Goal: Task Accomplishment & Management: Manage account settings

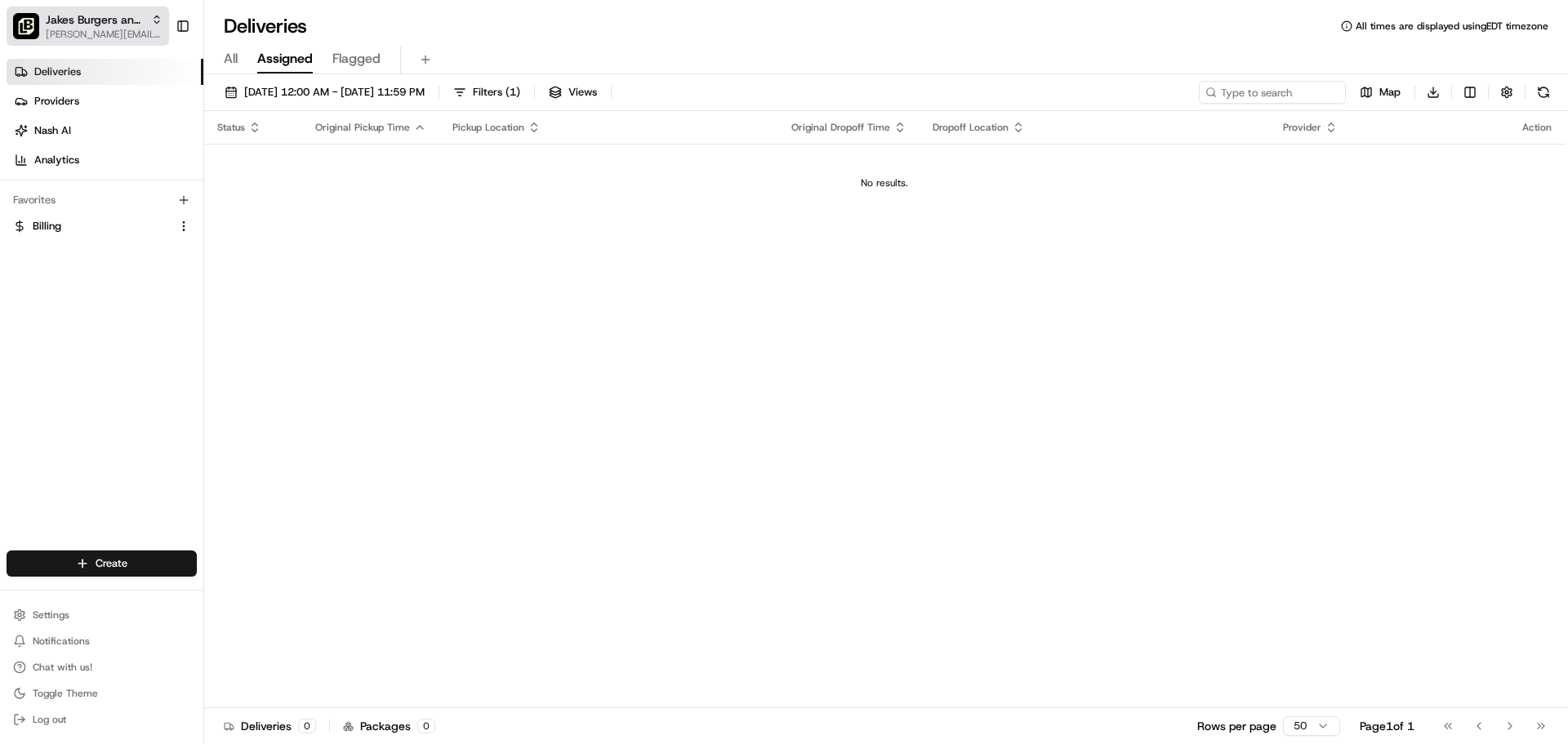
click at [162, 25] on button "[PERSON_NAME] and [PERSON_NAME] ALEDO [PERSON_NAME][EMAIL_ADDRESS][PERSON_NAME]…" at bounding box center [88, 26] width 162 height 39
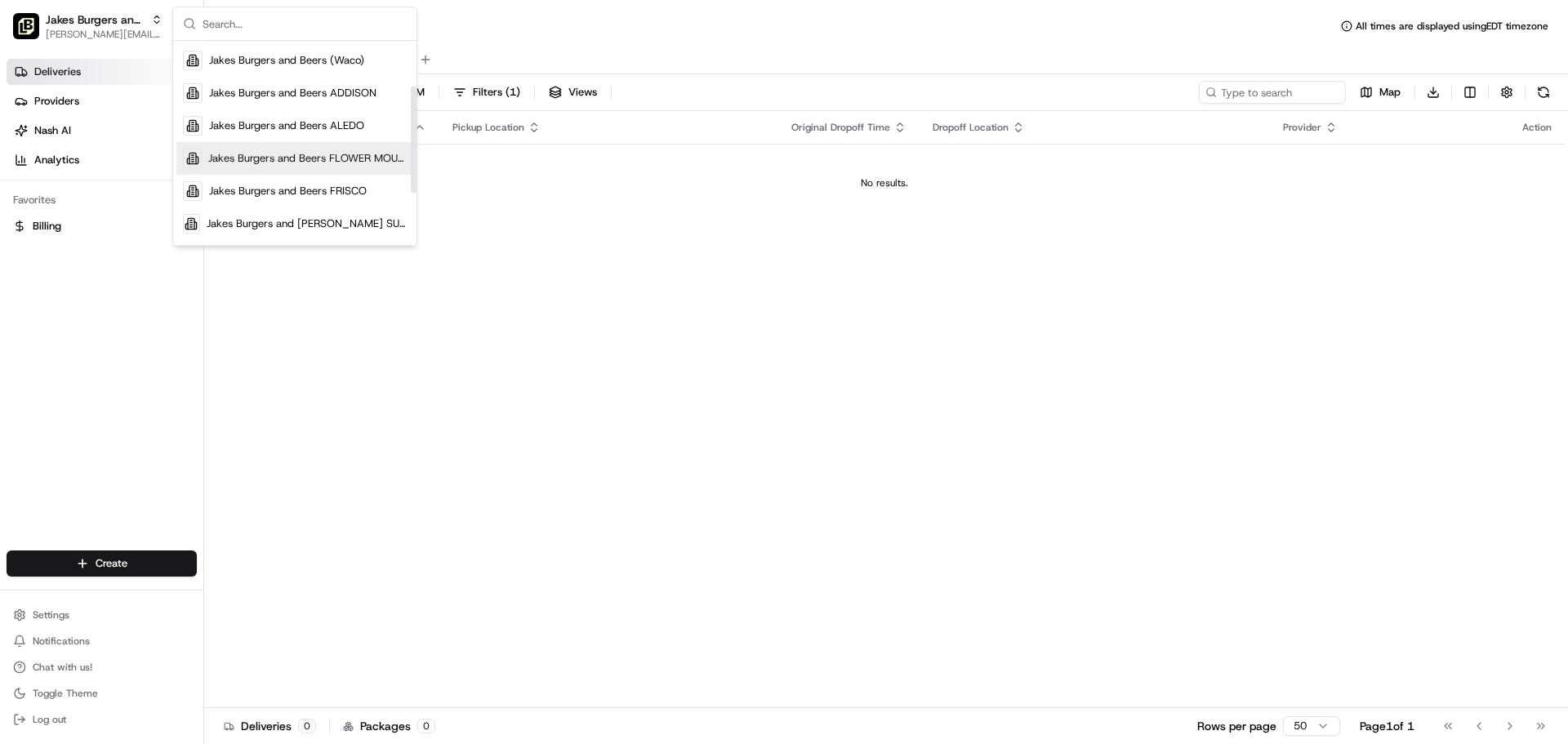
scroll to position [109, 0]
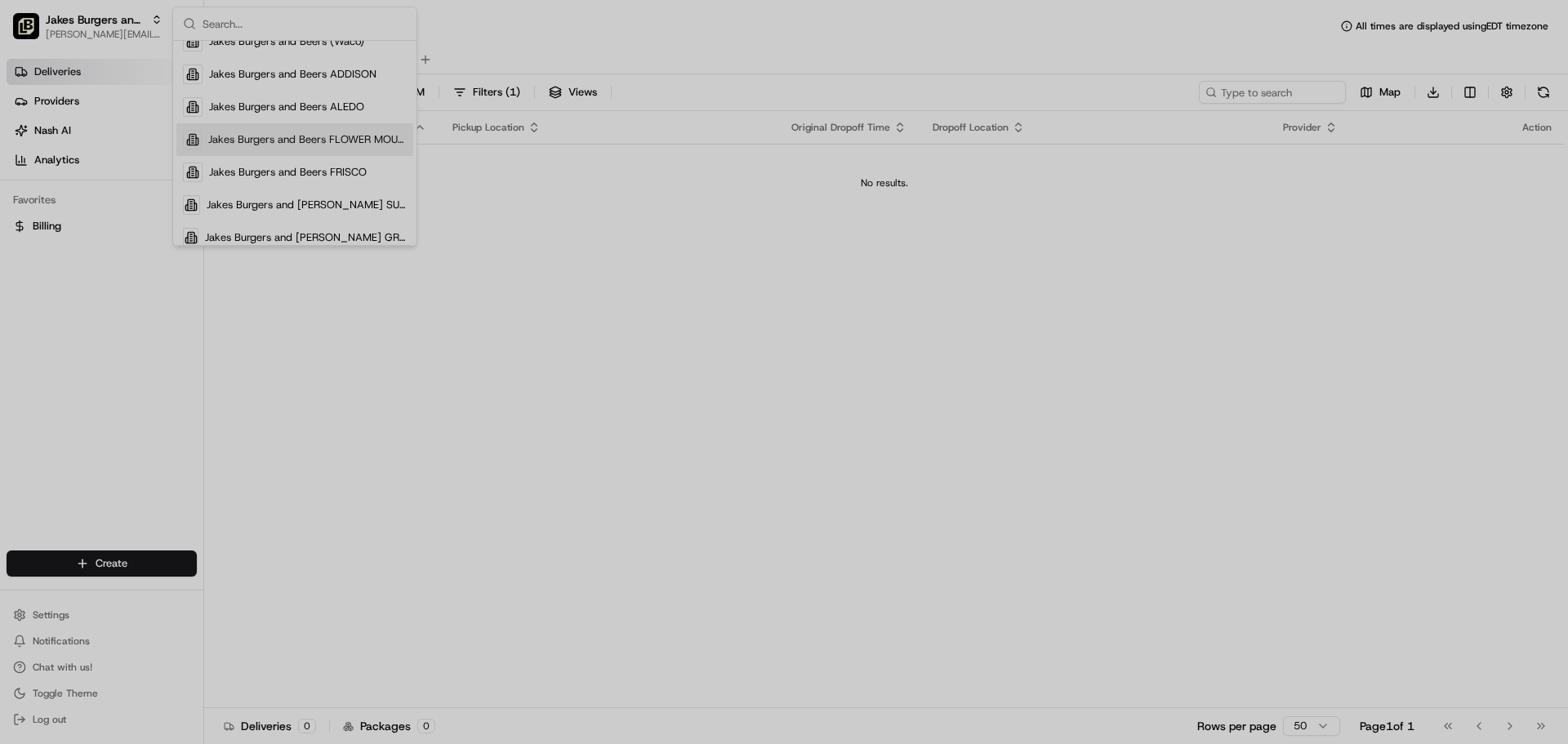
click at [320, 83] on div at bounding box center [784, 372] width 1568 height 744
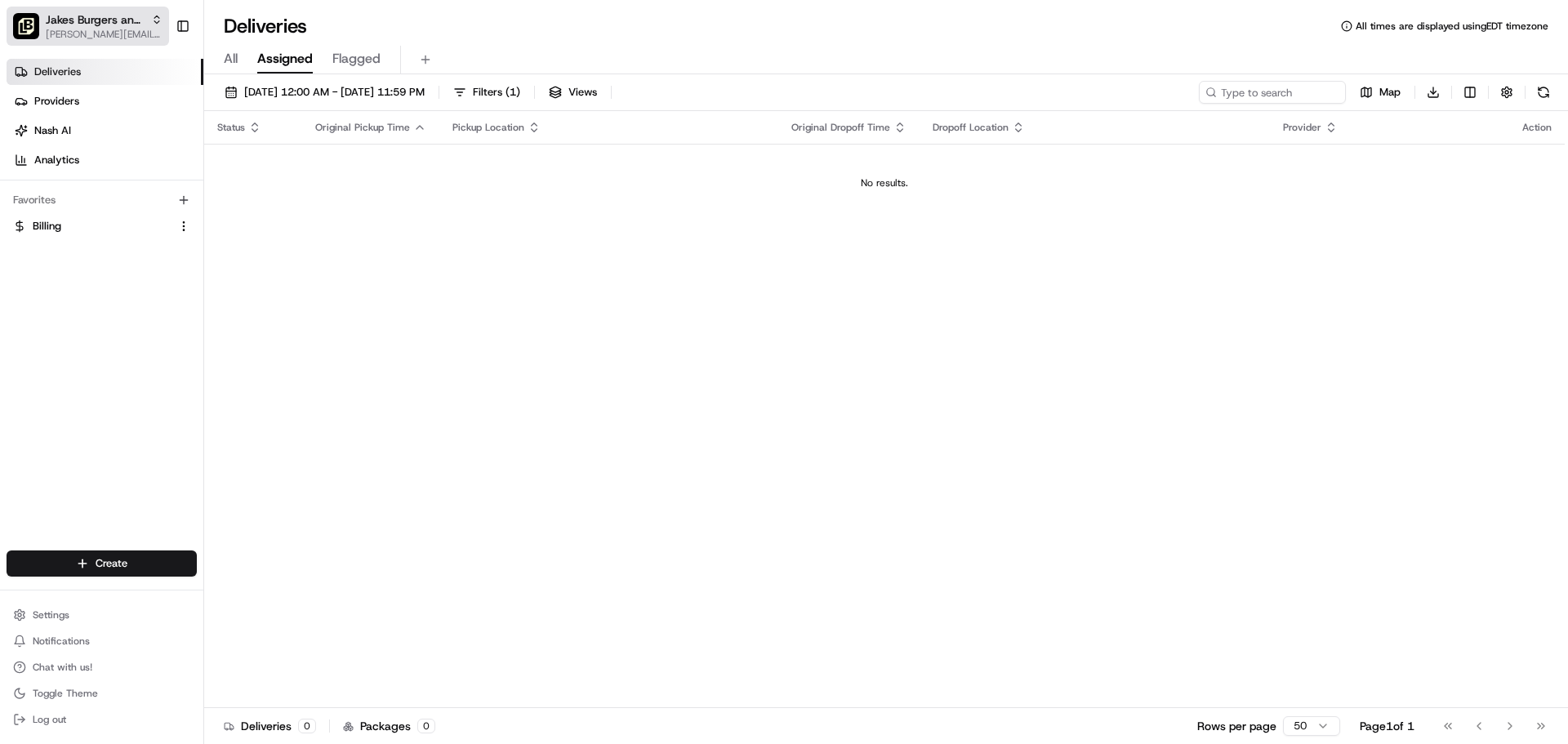
click at [136, 30] on span "[PERSON_NAME][EMAIL_ADDRESS][PERSON_NAME][DOMAIN_NAME]" at bounding box center [104, 34] width 116 height 13
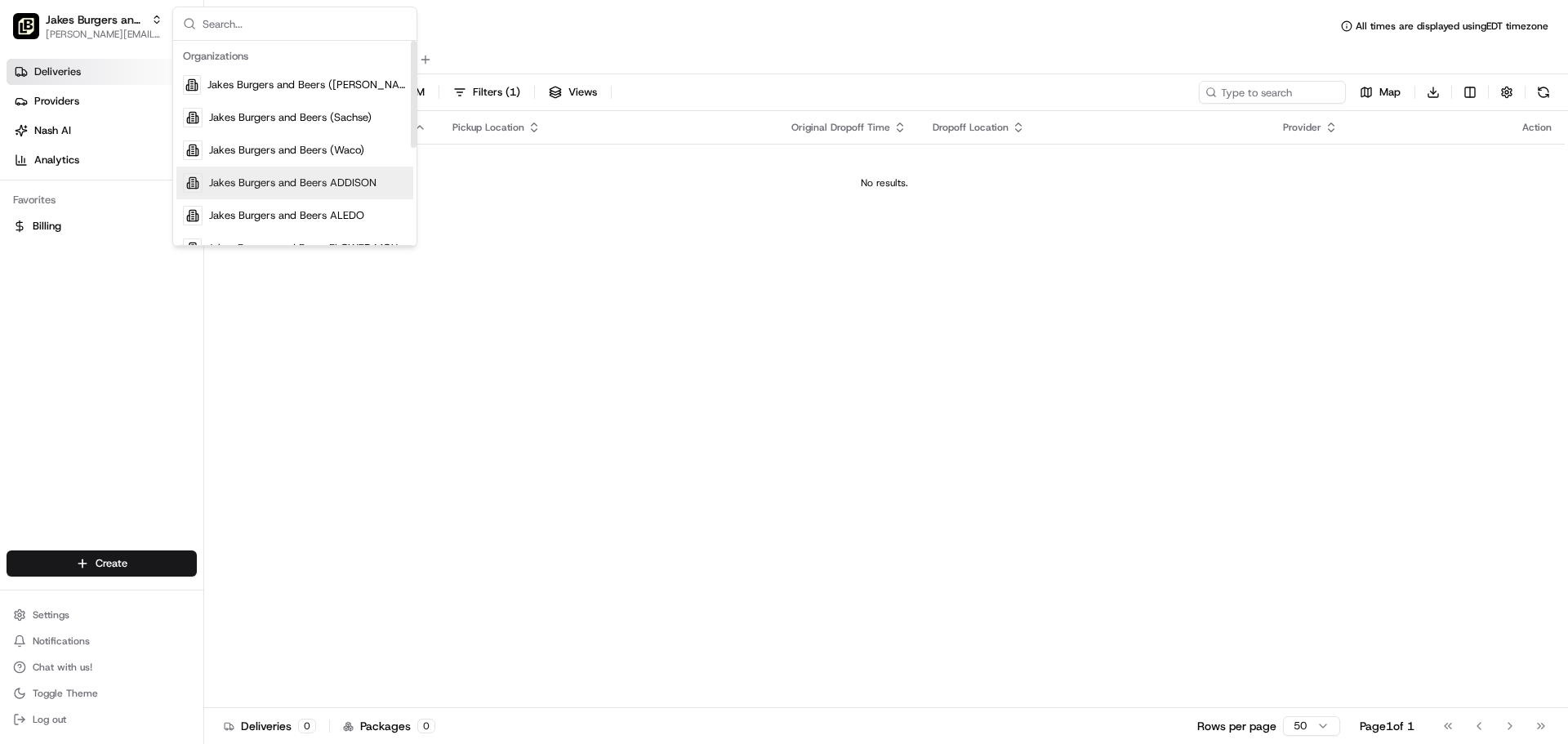
click at [232, 178] on span "Jakes Burgers and Beers ADDISON" at bounding box center [293, 182] width 167 height 15
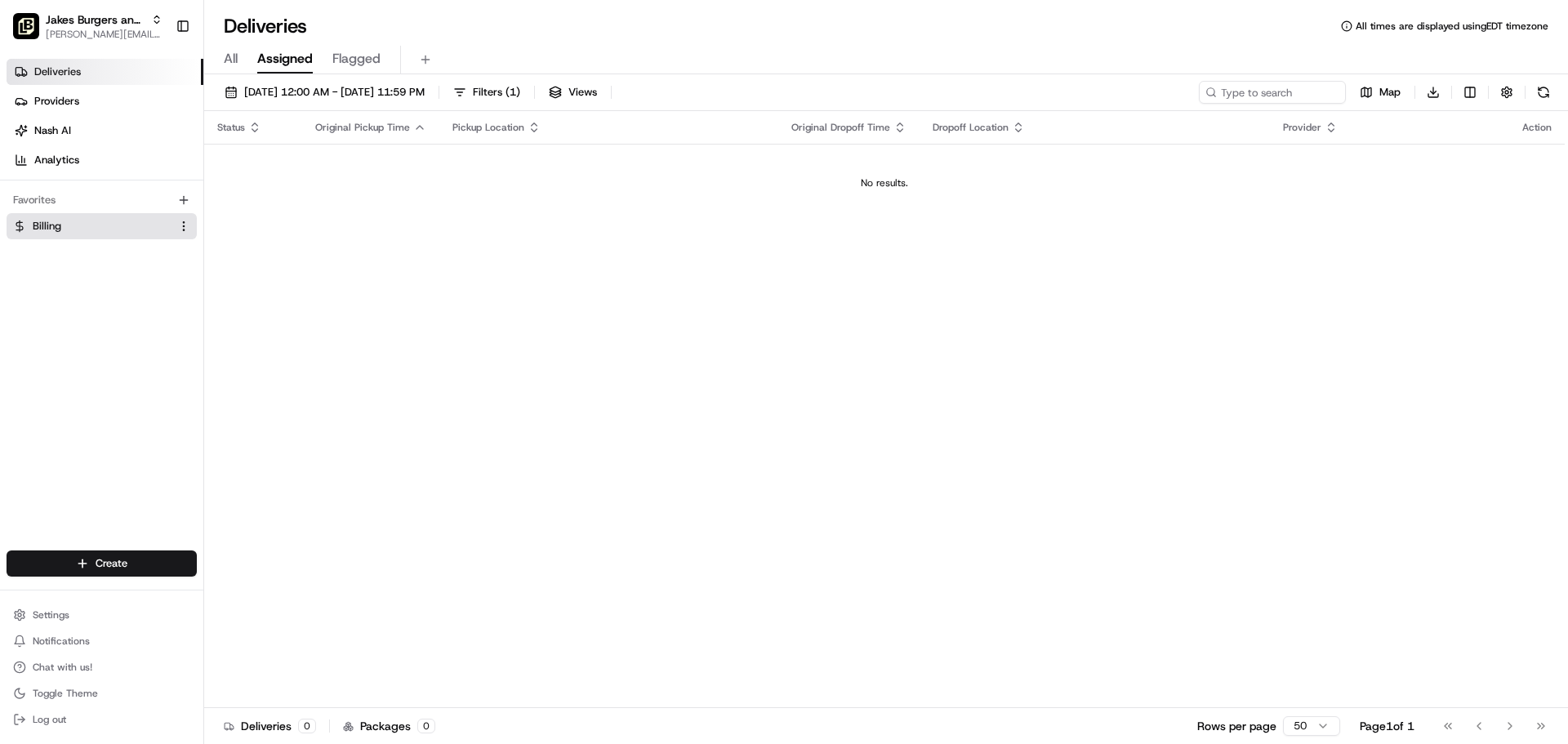
click at [40, 224] on span "Billing" at bounding box center [47, 226] width 29 height 15
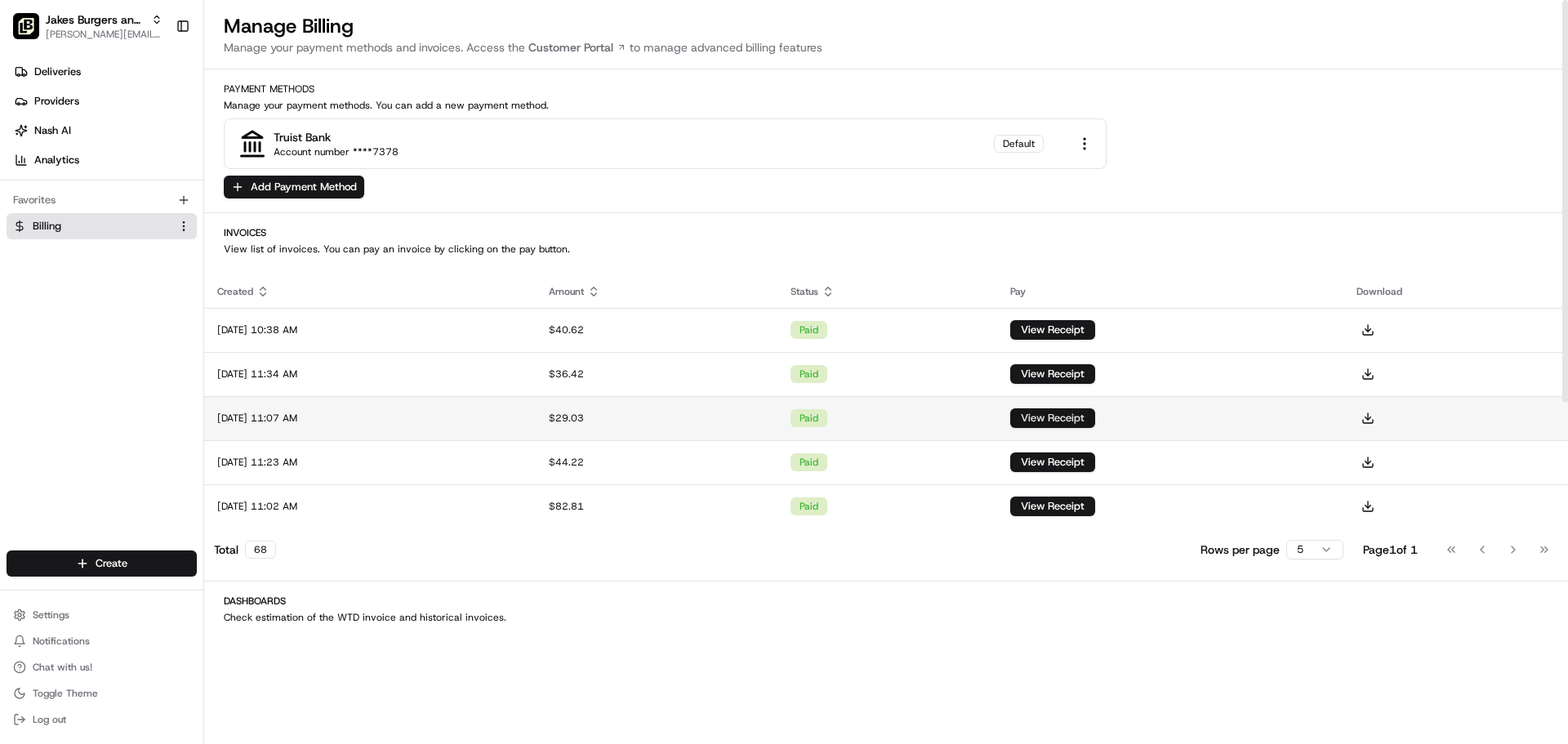
click at [1088, 422] on button "View Receipt" at bounding box center [1052, 418] width 85 height 20
